Goal: Task Accomplishment & Management: Manage account settings

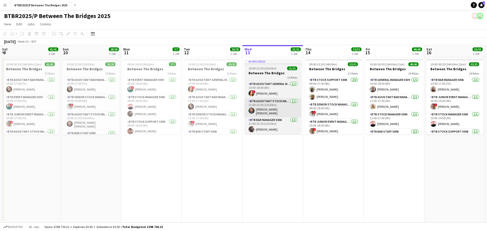
scroll to position [0, 121]
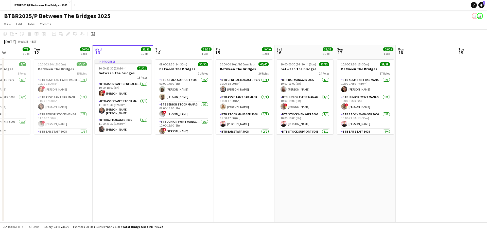
drag, startPoint x: 210, startPoint y: 159, endPoint x: 173, endPoint y: 162, distance: 36.8
click at [173, 162] on app-calendar-viewport "Sat 9 41/41 1 Job Sun 10 28/28 1 Job Mon 11 7/7 1 Job Tue 12 20/20 1 Job Wed 13…" at bounding box center [243, 133] width 487 height 177
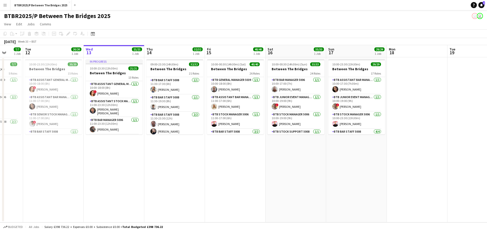
scroll to position [101, 0]
click at [180, 104] on app-card-role "BTB Bar Staff 5008 [DATE] 11:30-23:30 (12h) [PERSON_NAME] [PERSON_NAME]" at bounding box center [174, 98] width 57 height 25
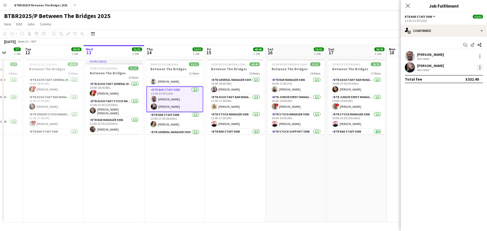
click at [478, 66] on div at bounding box center [480, 67] width 6 height 6
click at [468, 124] on span "Remove" at bounding box center [462, 125] width 31 height 5
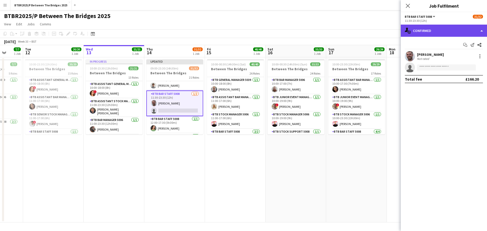
click at [454, 32] on div "single-neutral-actions-check-2 Confirmed" at bounding box center [443, 31] width 86 height 12
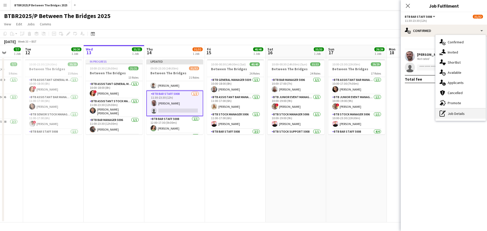
click at [459, 111] on div "pen-write Job Details" at bounding box center [460, 113] width 50 height 10
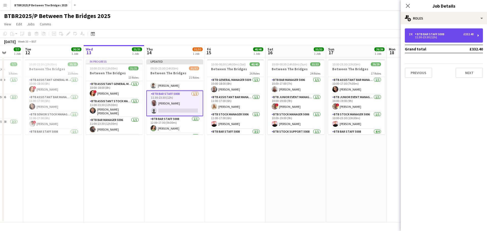
click at [451, 38] on div "11:30-23:30 (12h)" at bounding box center [441, 37] width 65 height 3
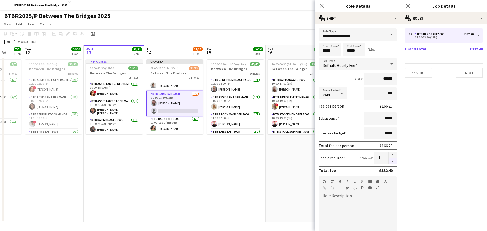
click at [388, 162] on button "button" at bounding box center [392, 161] width 8 height 6
type input "*"
click at [284, 24] on app-page-menu "View Day view expanded Day view collapsed Month view Date picker Jump to [DATE]…" at bounding box center [243, 25] width 487 height 10
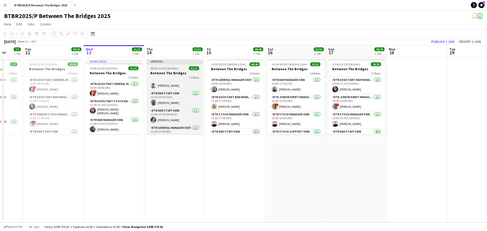
click at [162, 68] on span "09:00-23:30 (14h30m)" at bounding box center [164, 68] width 28 height 4
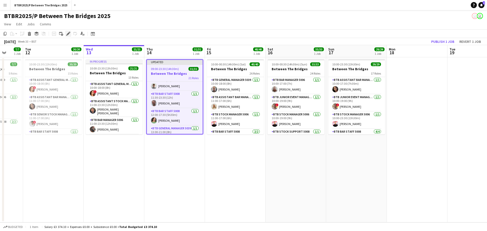
click at [68, 35] on icon at bounding box center [68, 33] width 3 height 3
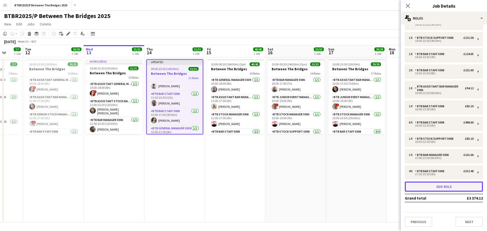
click at [417, 186] on button "Add role" at bounding box center [444, 186] width 78 height 10
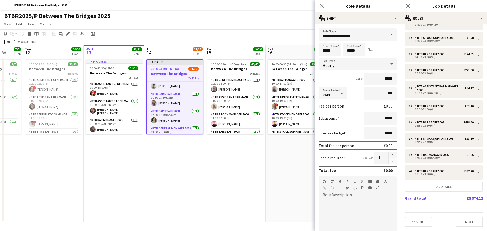
drag, startPoint x: 323, startPoint y: 35, endPoint x: 316, endPoint y: 33, distance: 7.3
click at [316, 34] on form "**********" at bounding box center [357, 185] width 86 height 315
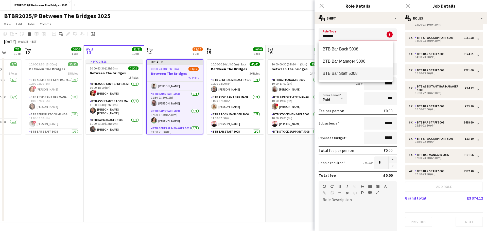
click at [339, 74] on span "BTB Bar Staff 5008" at bounding box center [355, 73] width 66 height 5
type input "**********"
type input "******"
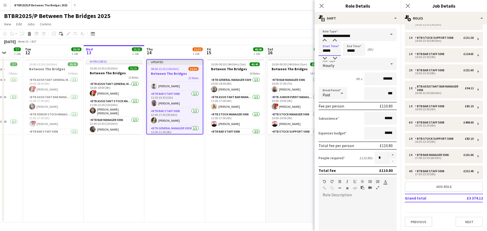
drag, startPoint x: 328, startPoint y: 49, endPoint x: 307, endPoint y: 50, distance: 21.1
click at [307, 50] on body "Menu Boards Boards Boards All jobs Status Workforce Workforce My Workforce Recr…" at bounding box center [243, 115] width 487 height 231
type input "*****"
click at [285, 16] on div "BTBR2025/P Between The Bridges 2025 user user" at bounding box center [243, 15] width 487 height 10
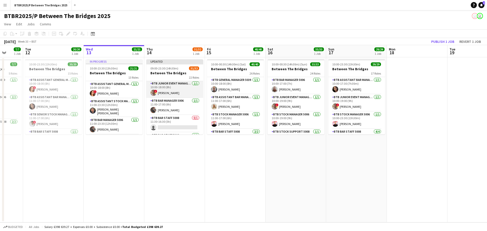
scroll to position [51, 0]
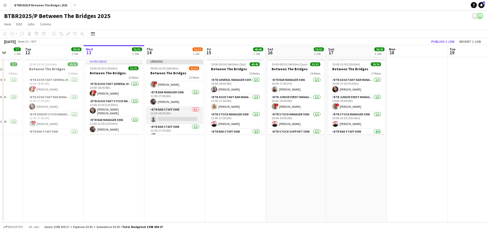
click at [179, 112] on app-card-role "BTB Bar Staff 5008 0/1 11:30-16:30 (5h) single-neutral-actions" at bounding box center [174, 115] width 57 height 17
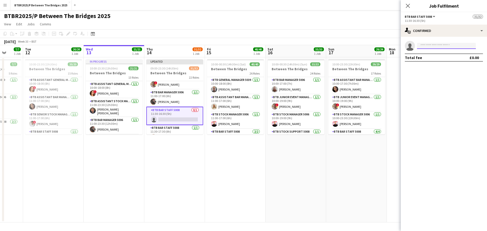
click at [427, 45] on input at bounding box center [446, 46] width 59 height 6
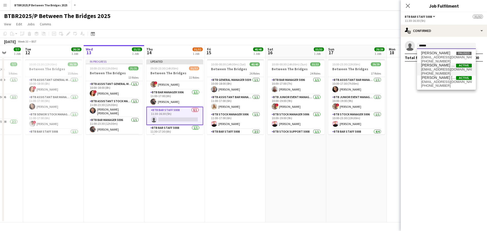
type input "******"
click at [424, 70] on span "[EMAIL_ADDRESS][DOMAIN_NAME]" at bounding box center [446, 69] width 51 height 4
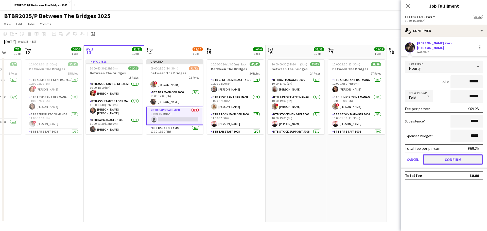
click at [425, 155] on button "Confirm" at bounding box center [453, 159] width 60 height 10
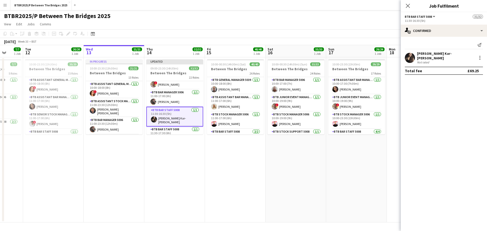
click at [262, 17] on div "BTBR2025/P Between The Bridges 2025 user user" at bounding box center [243, 15] width 487 height 10
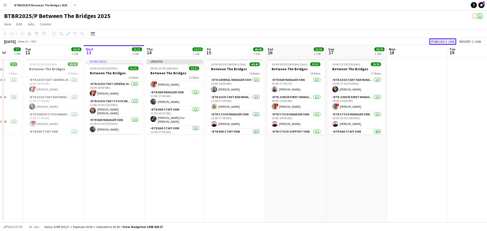
click at [435, 41] on button "Publish 1 job" at bounding box center [442, 41] width 27 height 7
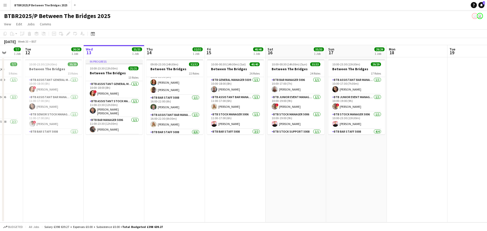
scroll to position [269, 0]
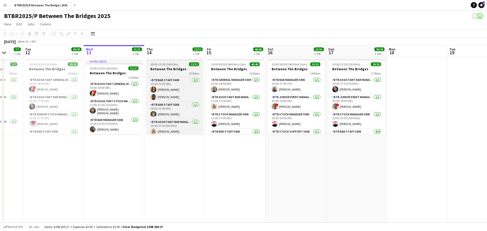
click at [169, 68] on h3 "Between The Bridges" at bounding box center [174, 69] width 57 height 5
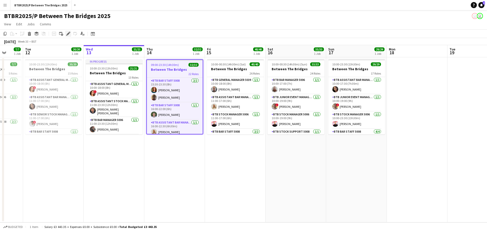
click at [69, 34] on icon "Edit" at bounding box center [68, 34] width 4 height 4
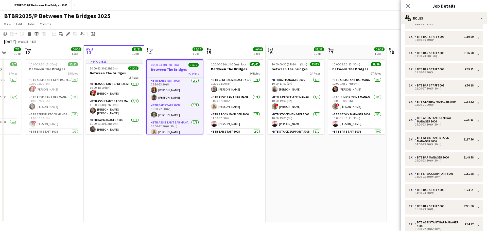
scroll to position [203, 0]
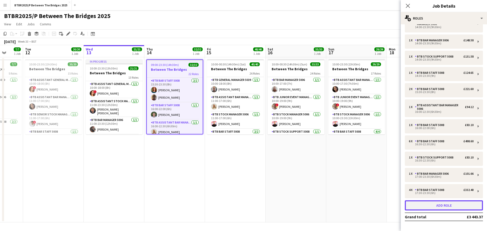
click at [419, 202] on button "Add role" at bounding box center [444, 205] width 78 height 10
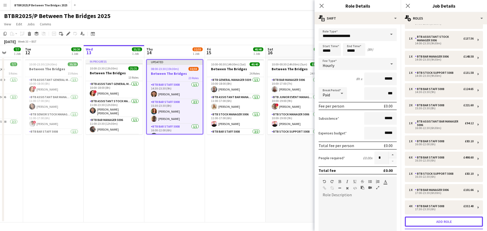
scroll to position [286, 0]
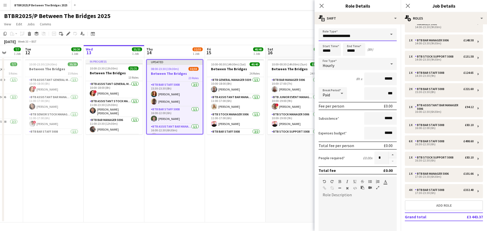
click at [293, 35] on body "Menu Boards Boards Boards All jobs Status Workforce Workforce My Workforce Recr…" at bounding box center [243, 115] width 487 height 231
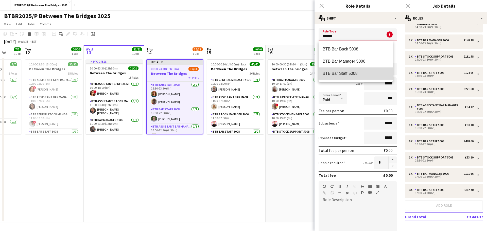
click at [327, 70] on mat-option "BTB Bar Staff 5008" at bounding box center [355, 73] width 74 height 12
type input "**********"
type input "******"
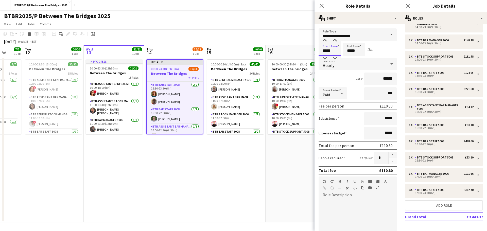
drag, startPoint x: 334, startPoint y: 49, endPoint x: 309, endPoint y: 49, distance: 24.8
click at [309, 49] on body "Menu Boards Boards Boards All jobs Status Workforce Workforce My Workforce Recr…" at bounding box center [243, 115] width 487 height 231
type input "*****"
click at [250, 17] on div "BTBR2025/P Between The Bridges 2025 user user" at bounding box center [243, 15] width 487 height 10
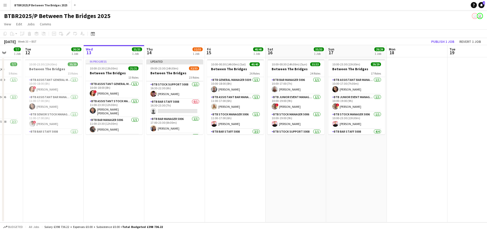
scroll to position [387, 0]
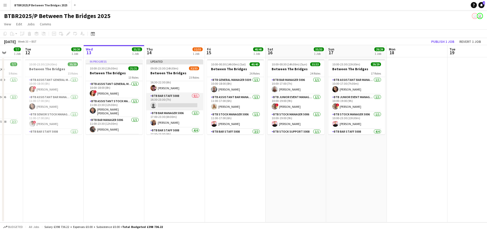
click at [177, 101] on app-card-role "BTB Bar Staff 5008 0/1 16:30-23:30 (7h) single-neutral-actions" at bounding box center [174, 101] width 57 height 17
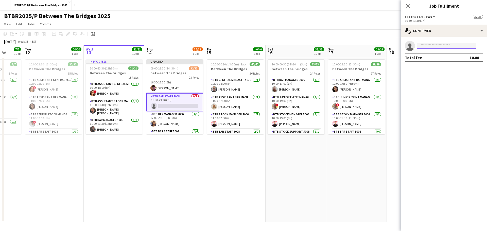
click at [445, 46] on input at bounding box center [446, 46] width 59 height 6
type input "***"
click at [434, 56] on span "[PERSON_NAME][EMAIL_ADDRESS][DOMAIN_NAME]" at bounding box center [446, 57] width 51 height 4
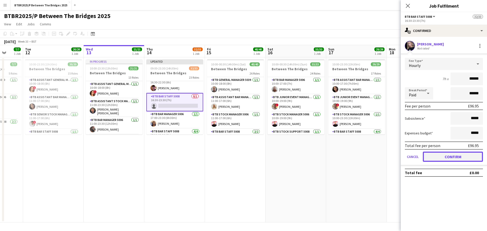
click at [431, 156] on button "Confirm" at bounding box center [453, 157] width 60 height 10
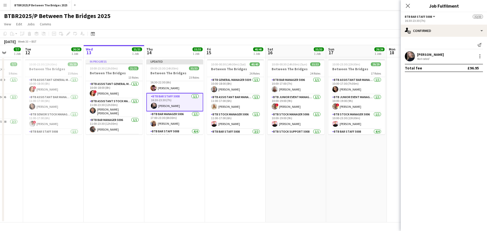
click at [348, 13] on div "BTBR2025/P Between The Bridges 2025 user user" at bounding box center [243, 15] width 487 height 10
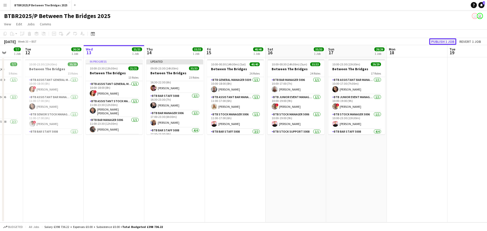
click at [439, 42] on button "Publish 1 job" at bounding box center [442, 41] width 27 height 7
